Goal: Transaction & Acquisition: Purchase product/service

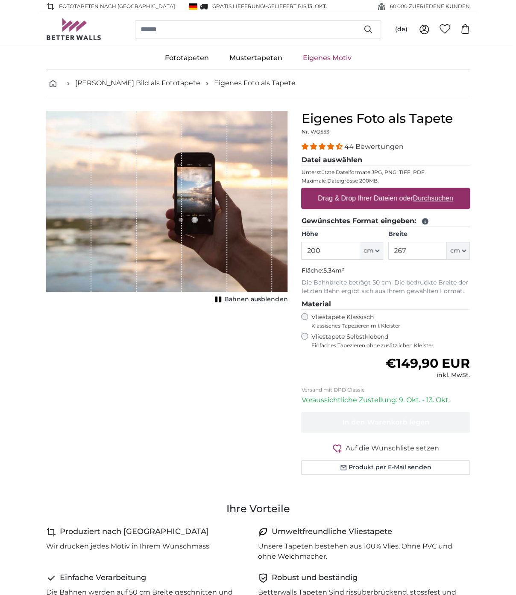
drag, startPoint x: 326, startPoint y: 254, endPoint x: 301, endPoint y: 253, distance: 25.6
click at [301, 253] on input "200" at bounding box center [330, 251] width 58 height 18
type input "900"
type input "350"
